Goal: Check status: Check status

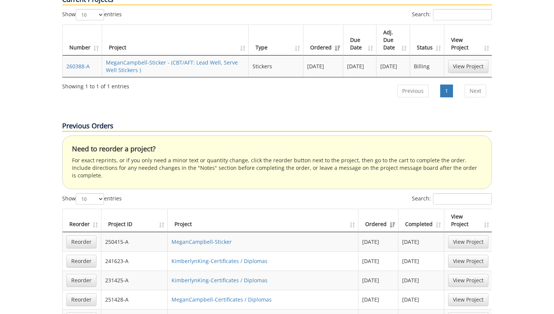
scroll to position [332, 0]
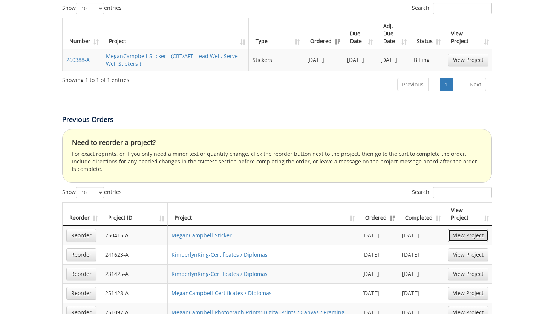
click at [467, 229] on link "View Project" at bounding box center [468, 235] width 40 height 13
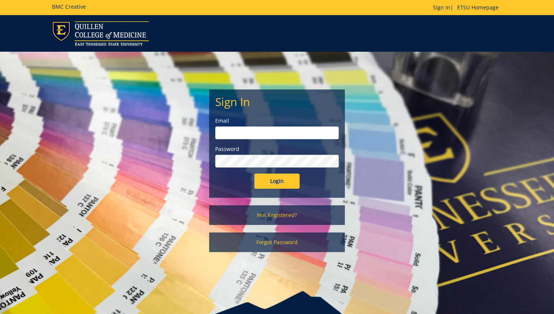
click at [242, 129] on input "email" at bounding box center [277, 132] width 124 height 13
type input "campbellmm@etsu.edu"
click at [261, 153] on div "Password" at bounding box center [277, 156] width 124 height 22
click at [255, 173] on input "Login" at bounding box center [277, 180] width 45 height 15
click at [287, 198] on div "Sign In Email campbellmm@etsu.edu Password Login Not Registered? Forgot Password" at bounding box center [277, 156] width 147 height 208
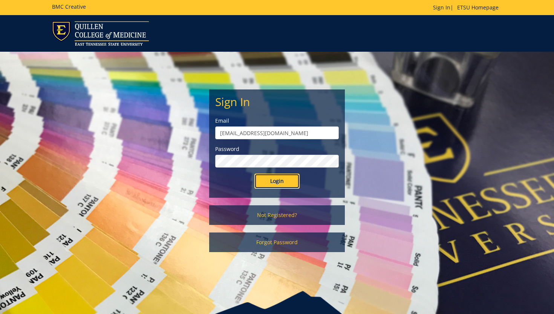
click at [287, 184] on input "Login" at bounding box center [277, 180] width 45 height 15
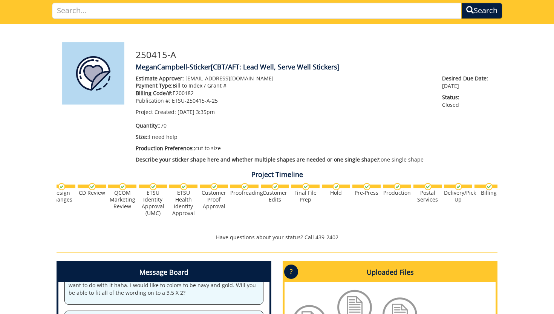
scroll to position [0, 296]
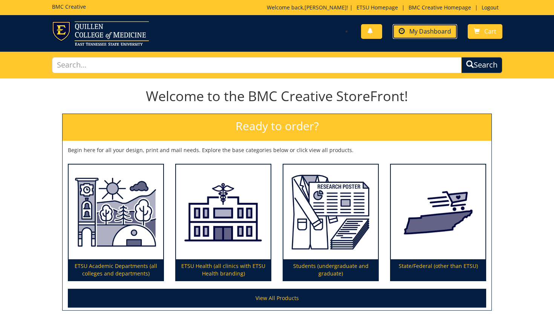
click at [418, 25] on link "My Dashboard" at bounding box center [425, 31] width 64 height 15
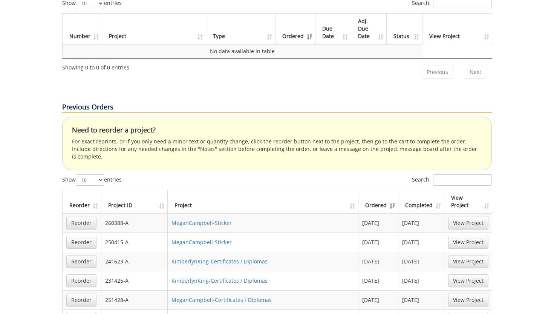
scroll to position [340, 0]
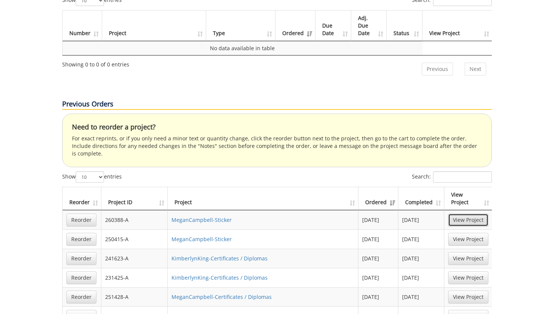
click at [467, 213] on link "View Project" at bounding box center [468, 219] width 40 height 13
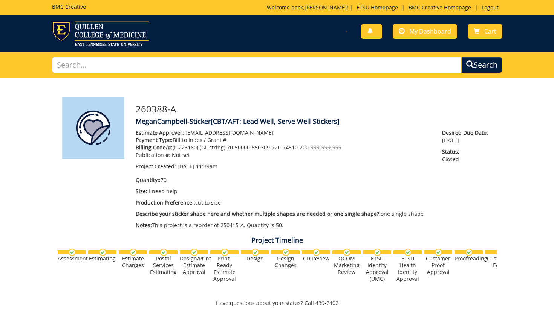
scroll to position [155, 0]
